Goal: Obtain resource: Download file/media

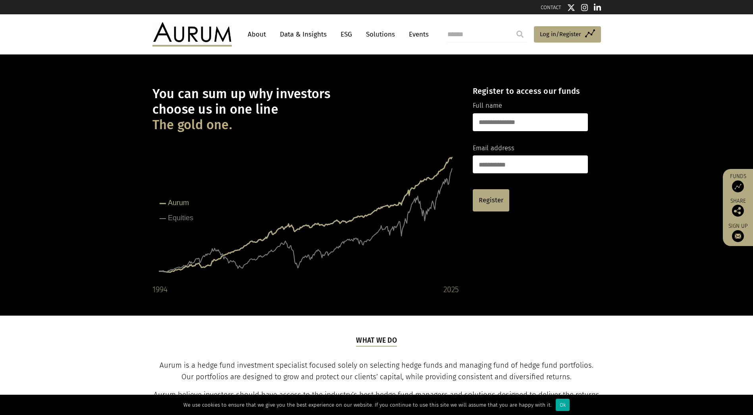
click at [294, 35] on link "Data & Insights" at bounding box center [303, 34] width 55 height 15
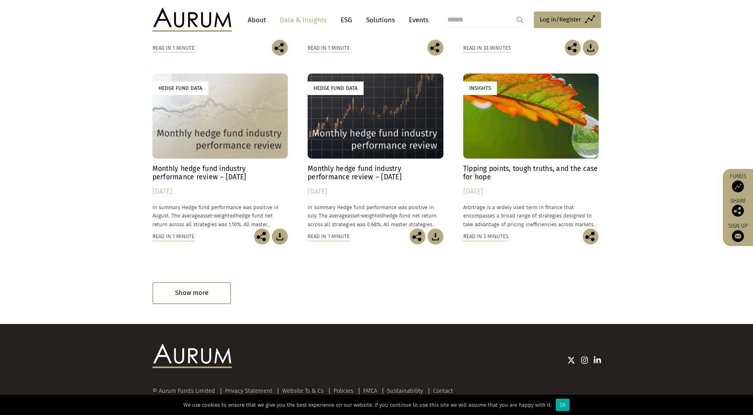
scroll to position [425, 0]
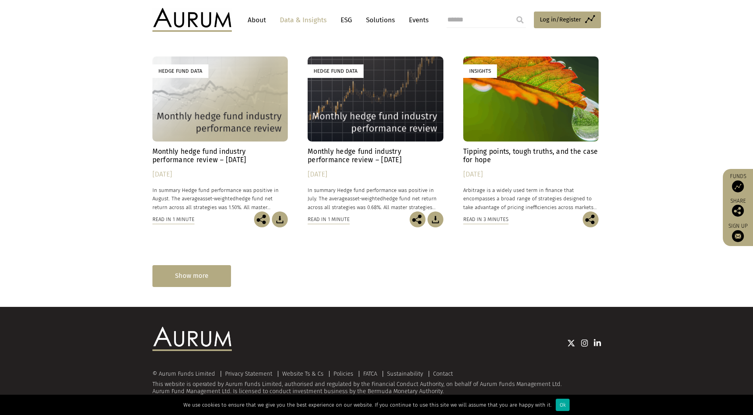
click at [169, 274] on div "Show more" at bounding box center [192, 276] width 79 height 22
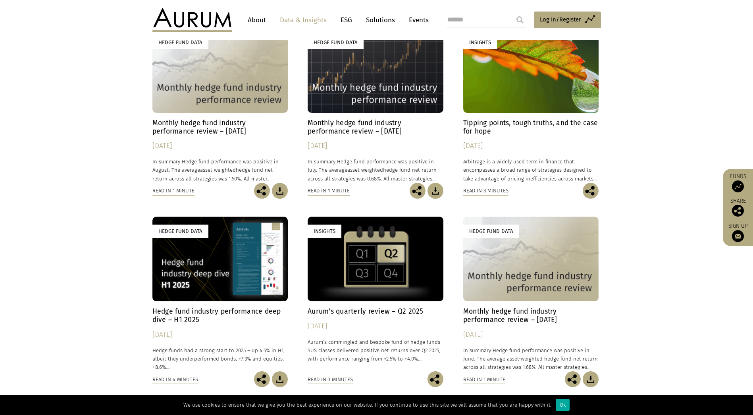
scroll to position [504, 0]
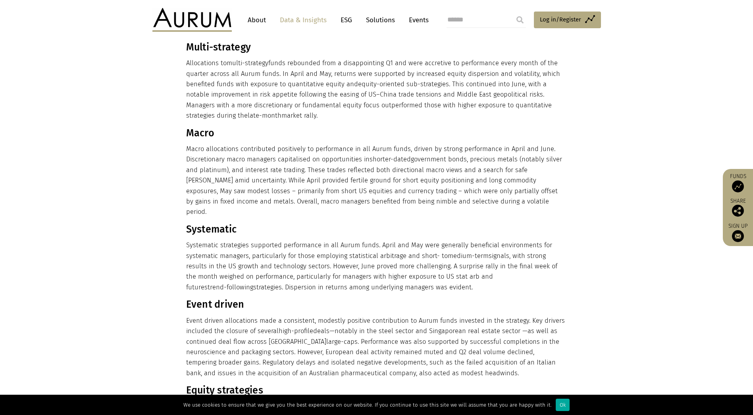
scroll to position [306, 0]
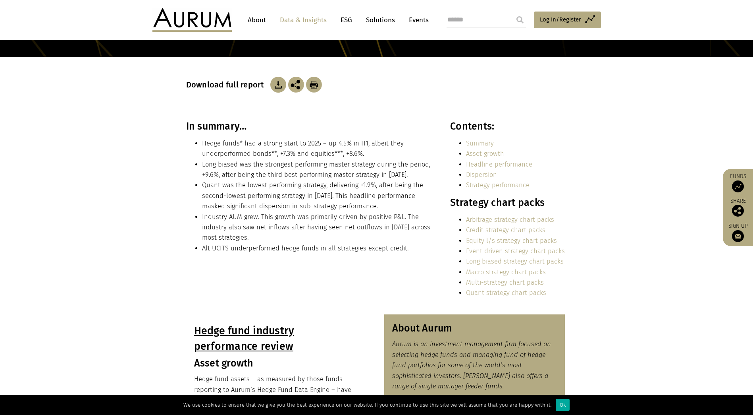
scroll to position [112, 0]
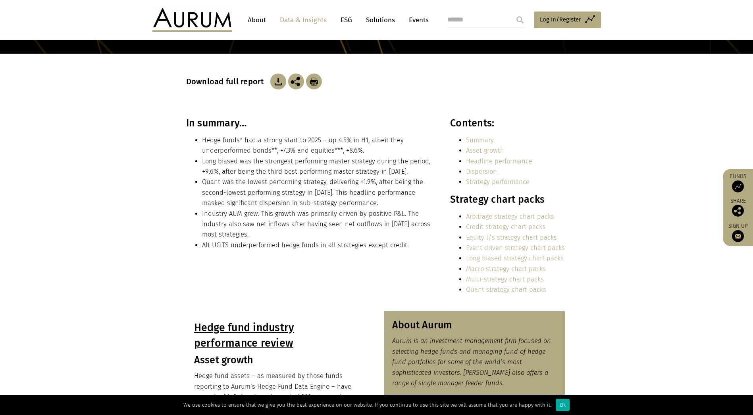
scroll to position [115, 0]
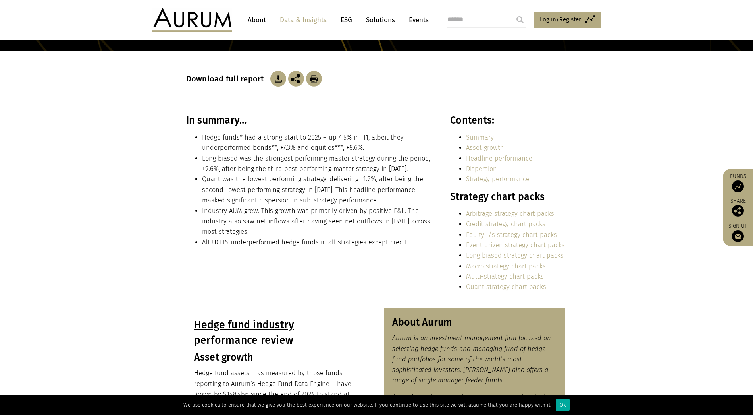
click at [528, 236] on link "Equity l/s strategy chart packs" at bounding box center [511, 235] width 91 height 8
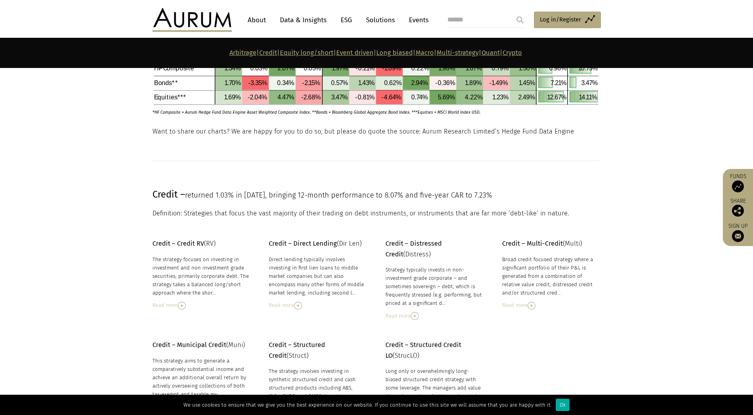
scroll to position [521, 0]
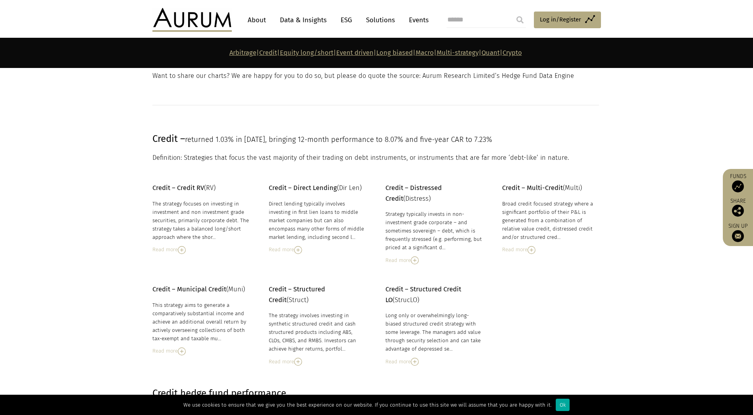
click at [303, 55] on link "Equity long/short" at bounding box center [307, 53] width 54 height 8
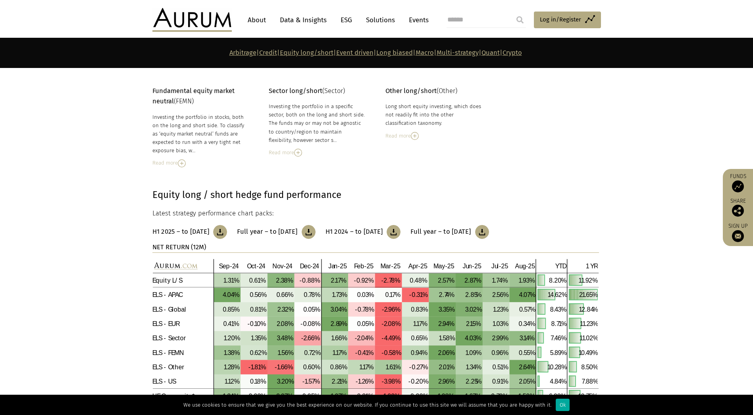
scroll to position [1306, 0]
click at [227, 230] on img at bounding box center [220, 231] width 14 height 14
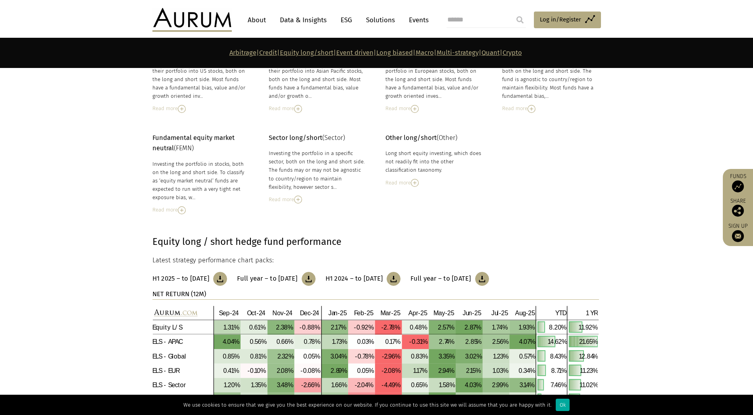
scroll to position [1107, 0]
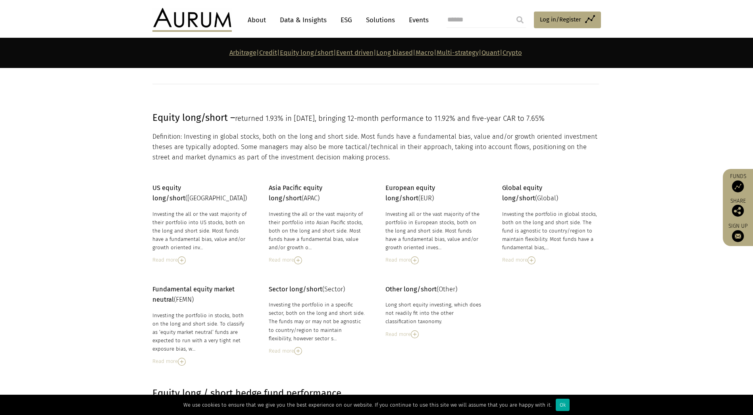
click at [470, 54] on link "Multi-strategy" at bounding box center [458, 53] width 42 height 8
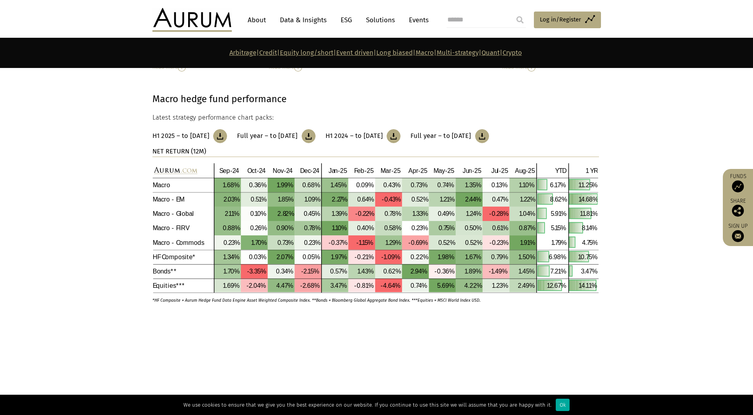
scroll to position [2768, 0]
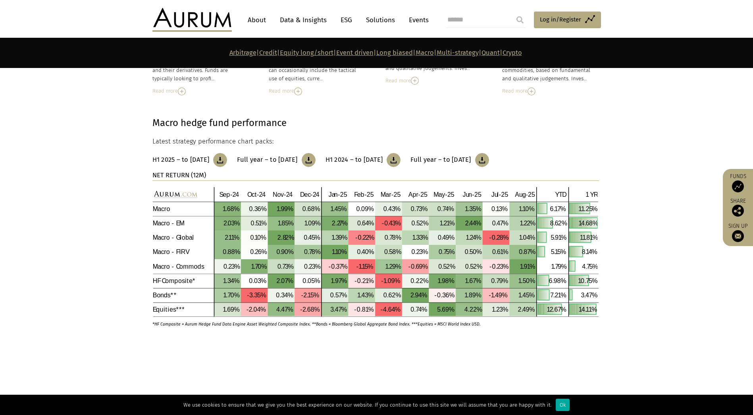
click at [192, 159] on h3 "H1 2025 – to [DATE]" at bounding box center [181, 160] width 57 height 8
click at [467, 53] on link "Multi-strategy" at bounding box center [458, 53] width 42 height 8
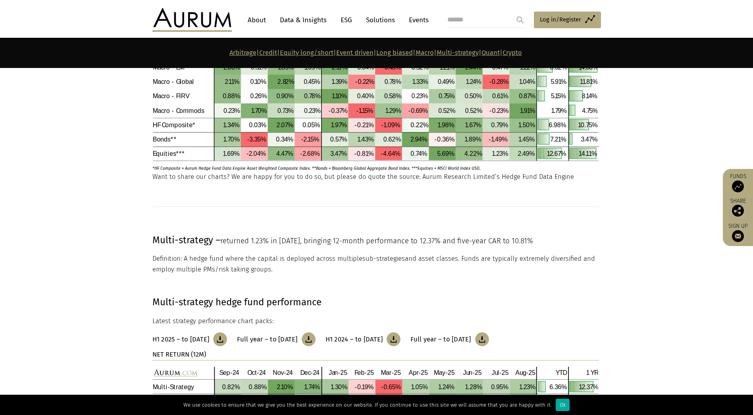
scroll to position [2947, 0]
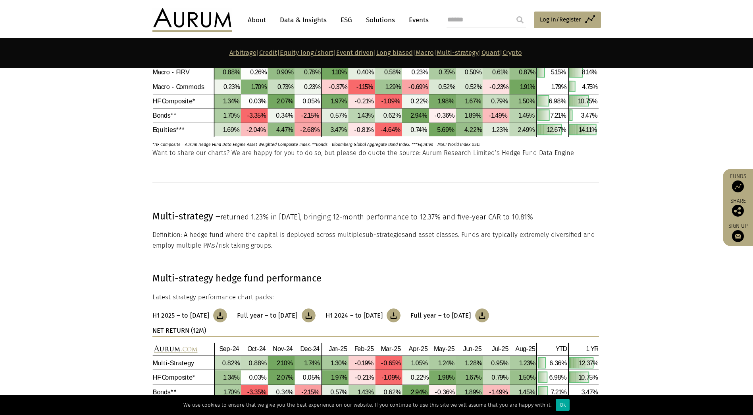
click at [205, 314] on h3 "H1 2025 – to [DATE]" at bounding box center [181, 315] width 57 height 8
